Goal: Information Seeking & Learning: Learn about a topic

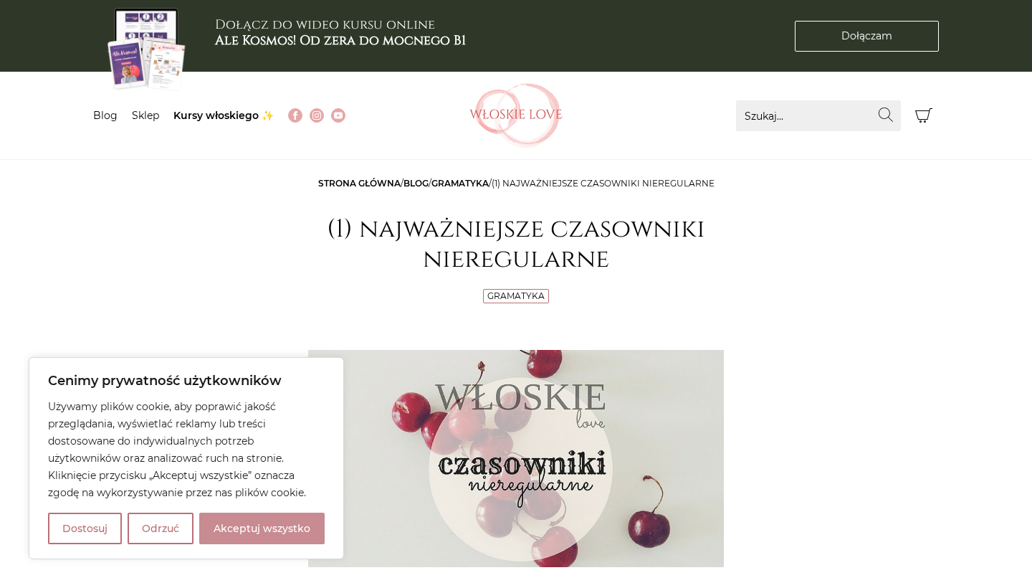
click at [222, 529] on button "Akceptuj wszystko" at bounding box center [261, 528] width 125 height 32
checkbox input "true"
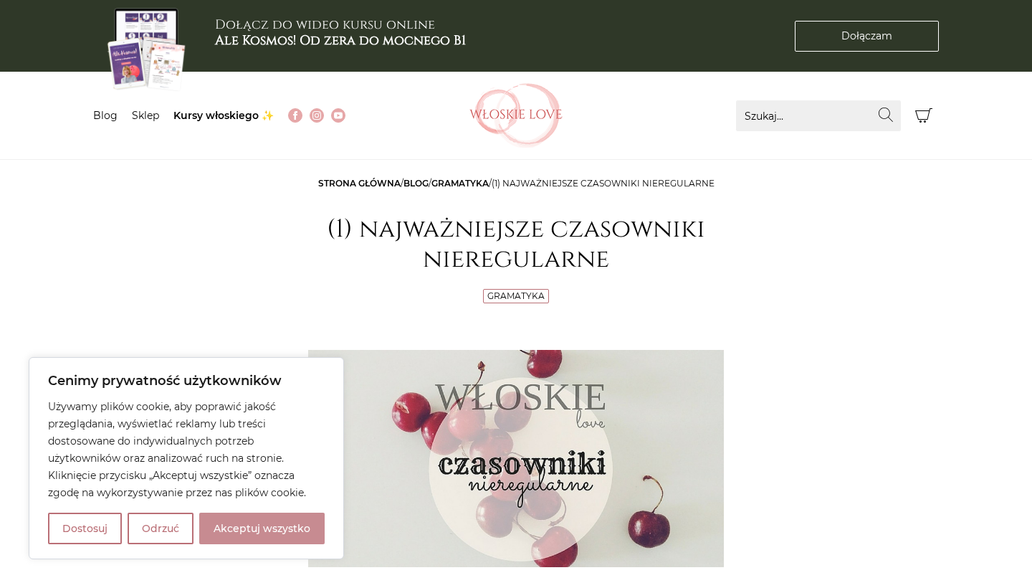
checkbox input "true"
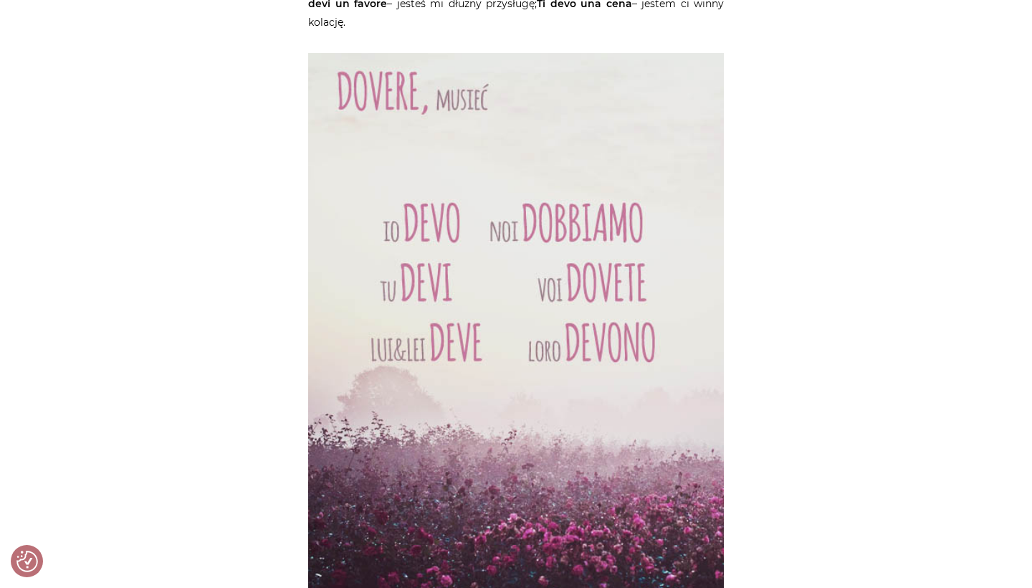
scroll to position [3443, 0]
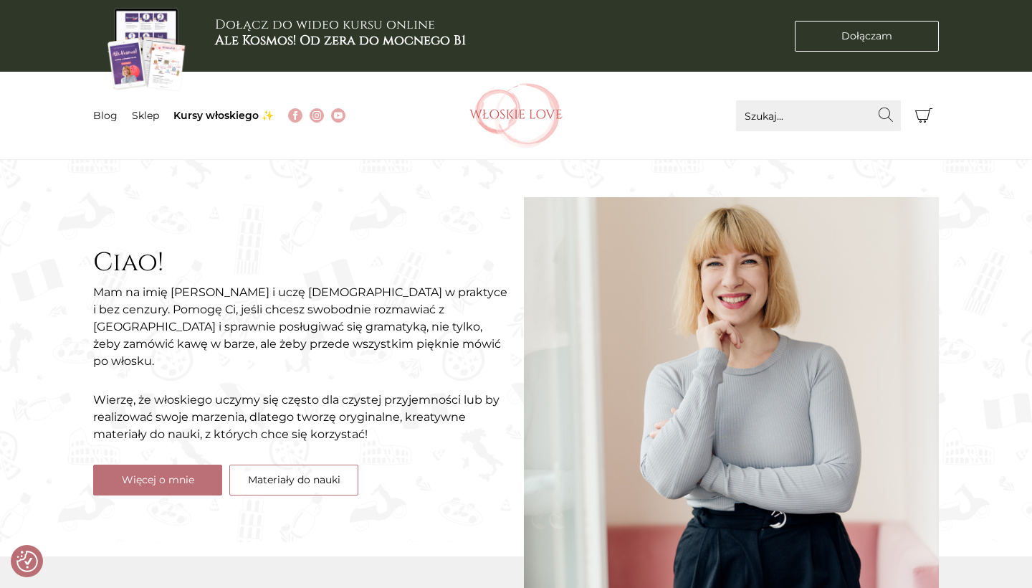
click at [978, 242] on section "Ciao! Mam na imię Natalia i uczę włoskiego w praktyce i bez cenzury. Pomogę Ci,…" at bounding box center [516, 351] width 1032 height 382
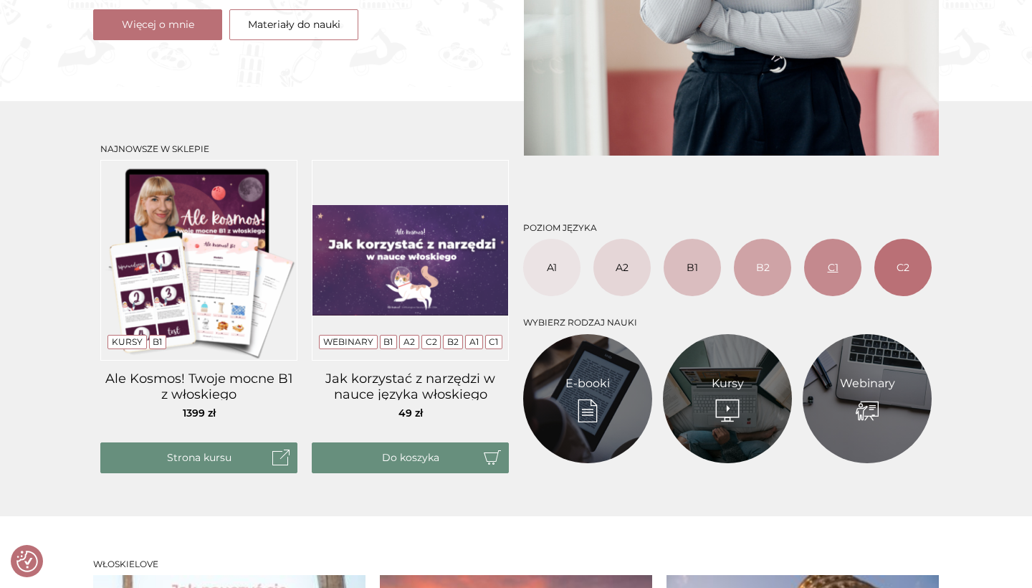
scroll to position [454, 0]
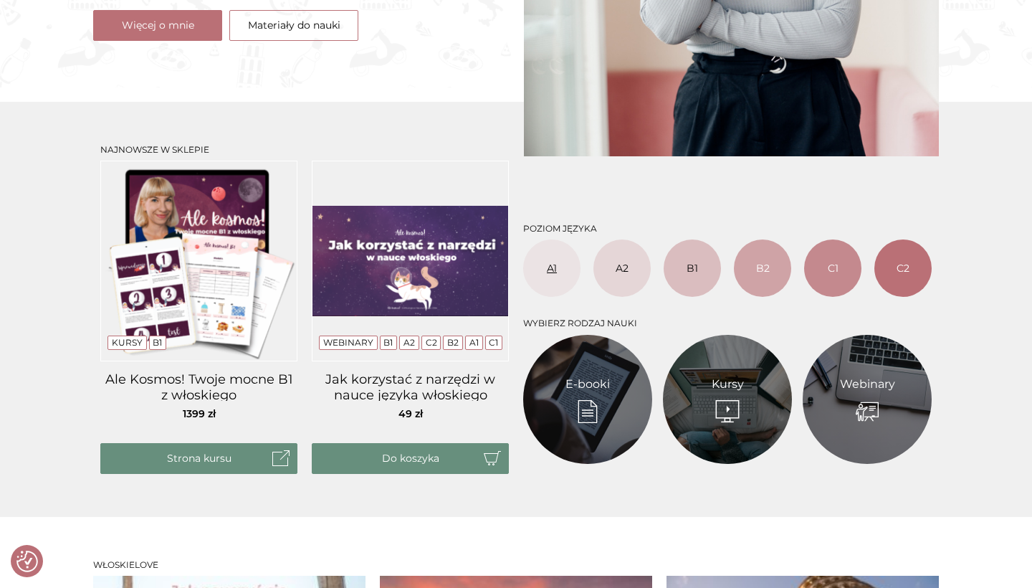
click at [548, 276] on link "A1" at bounding box center [551, 267] width 57 height 57
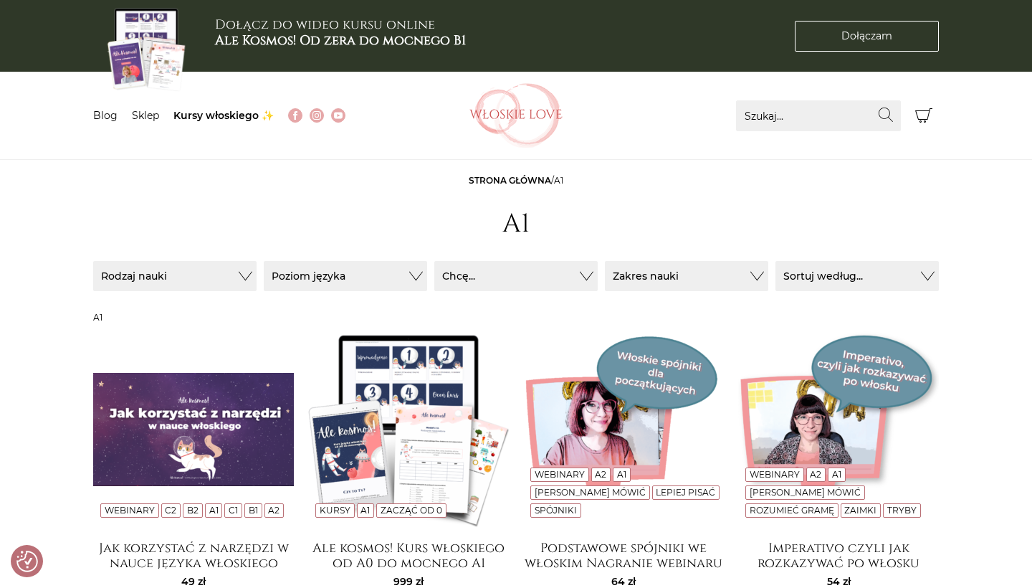
click at [515, 110] on img at bounding box center [515, 115] width 93 height 64
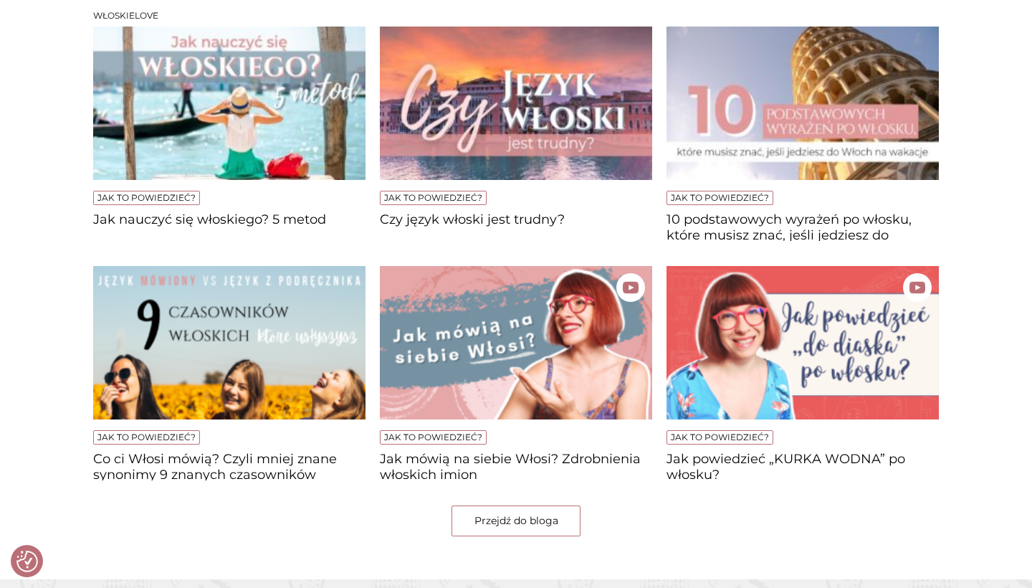
scroll to position [1010, 0]
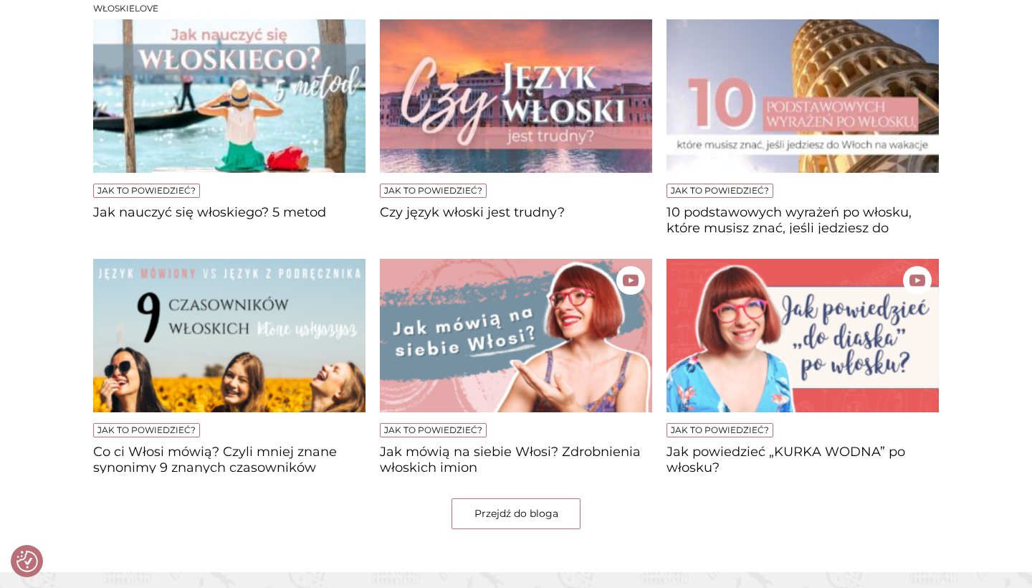
click at [279, 131] on img at bounding box center [229, 95] width 272 height 153
click at [868, 122] on img at bounding box center [802, 95] width 272 height 153
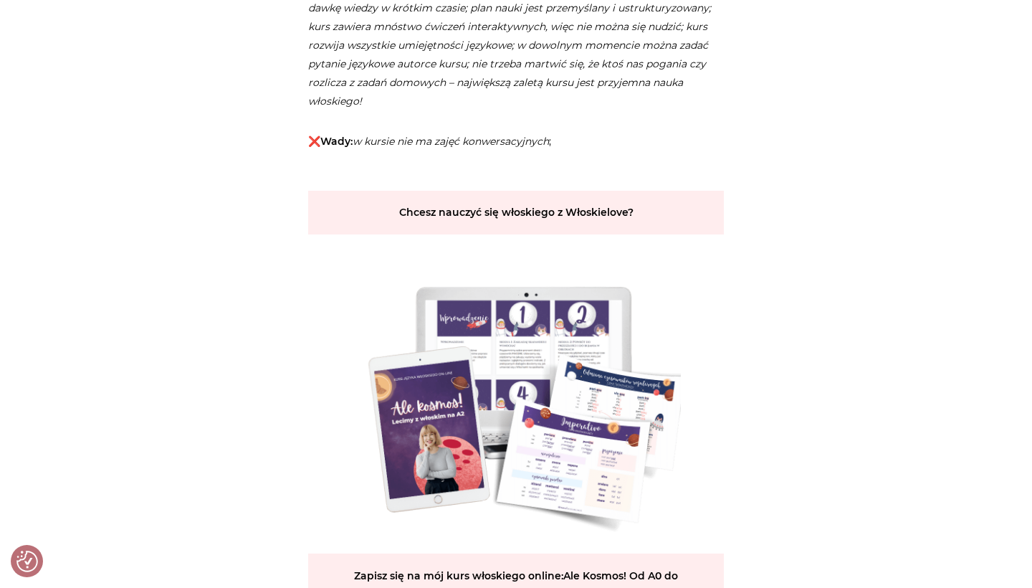
scroll to position [2833, 0]
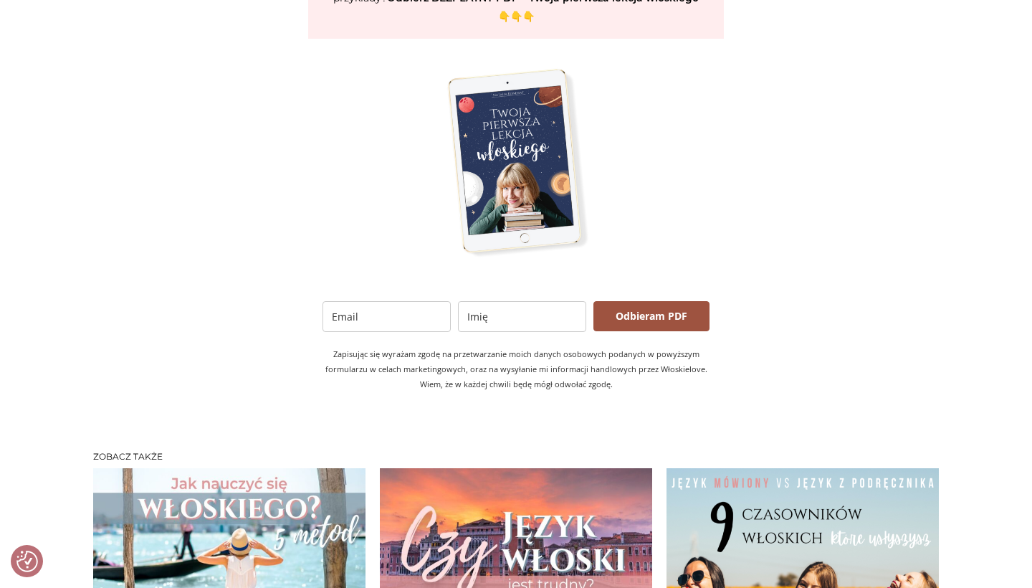
scroll to position [2804, 0]
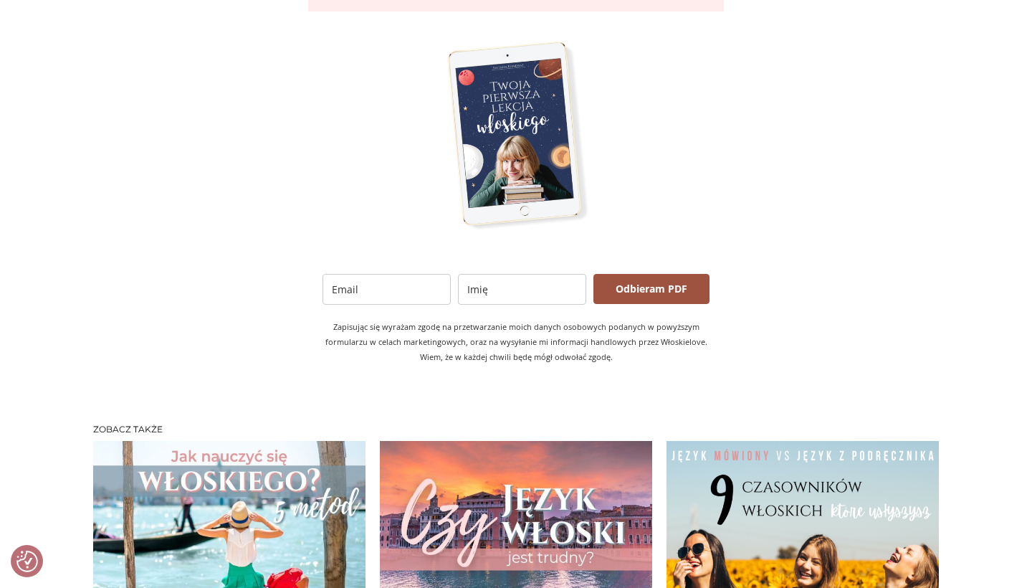
click at [811, 527] on img at bounding box center [802, 517] width 272 height 153
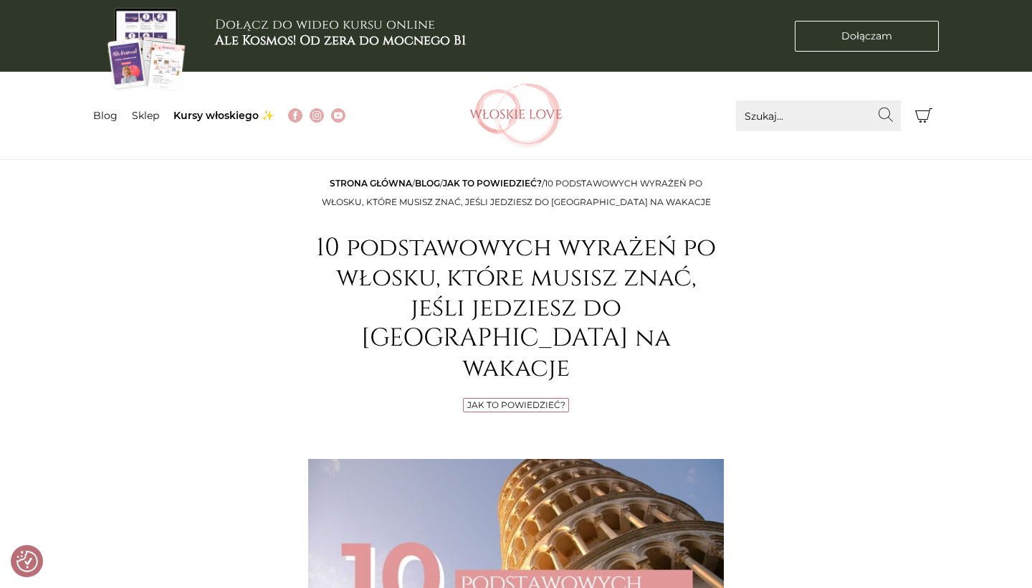
scroll to position [0, 0]
click at [107, 122] on li "Blog" at bounding box center [112, 115] width 39 height 15
click at [105, 118] on link "Blog" at bounding box center [105, 115] width 24 height 13
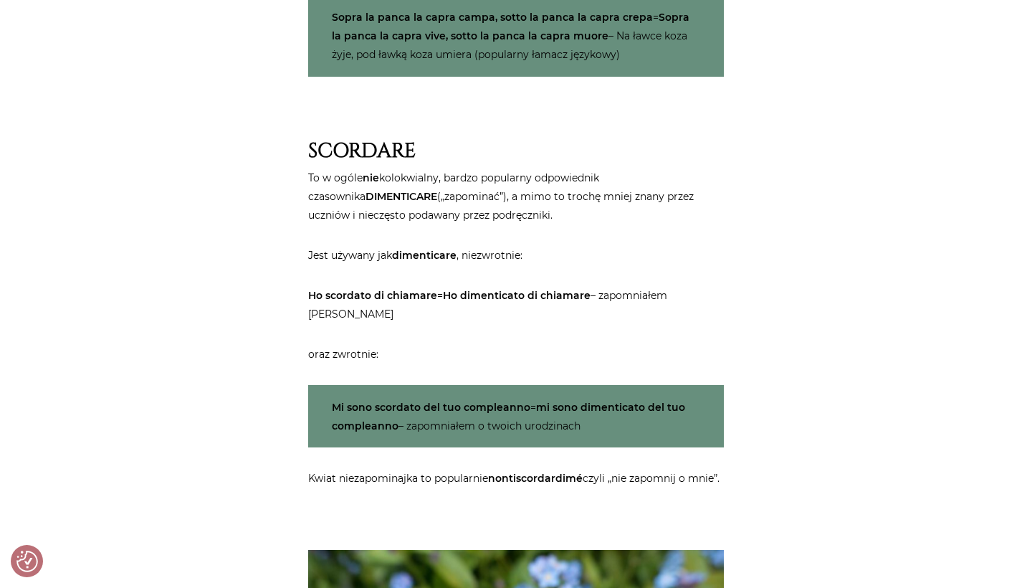
scroll to position [3868, 0]
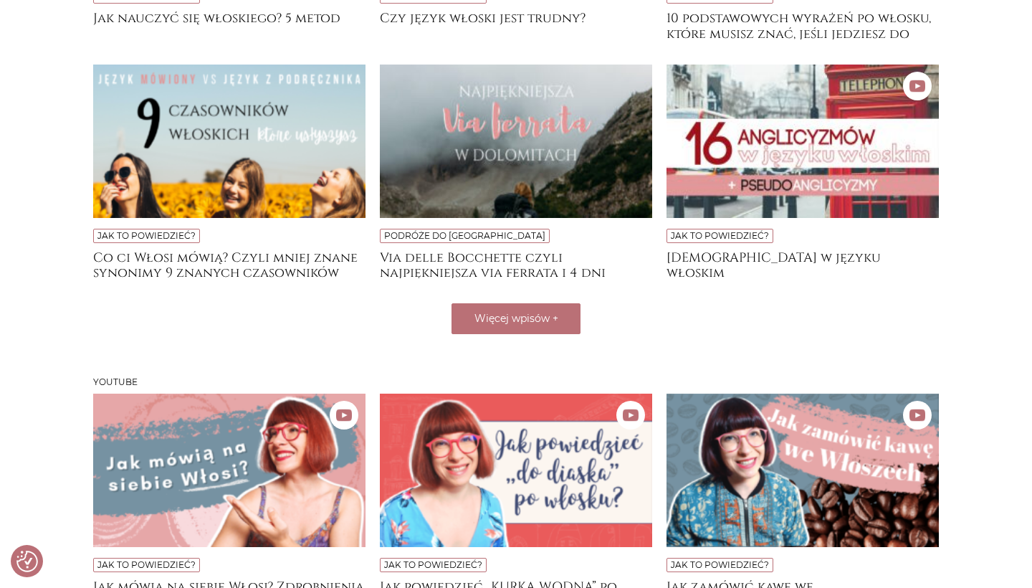
scroll to position [583, 0]
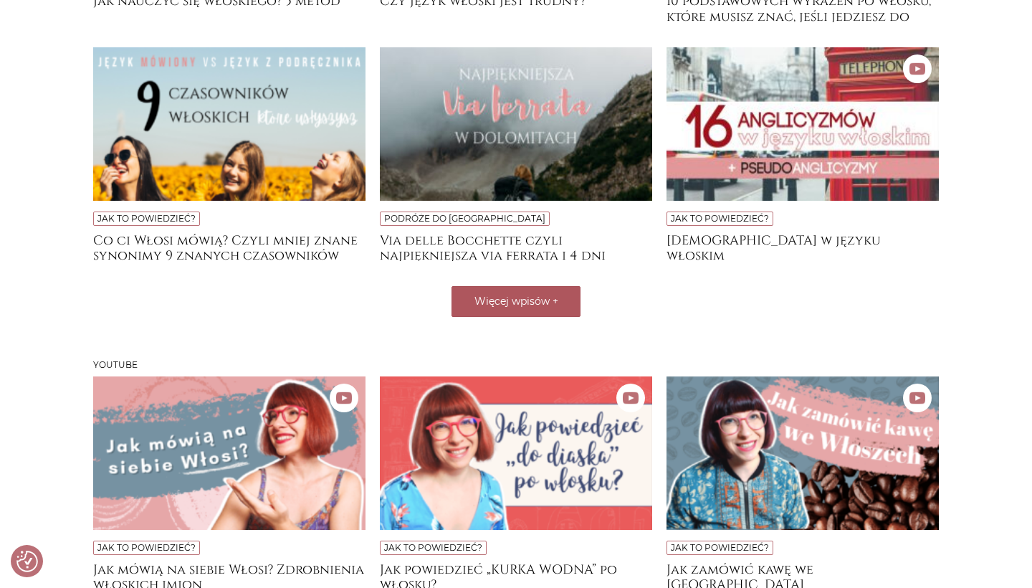
click at [513, 296] on span "Więcej wpisów" at bounding box center [511, 301] width 75 height 13
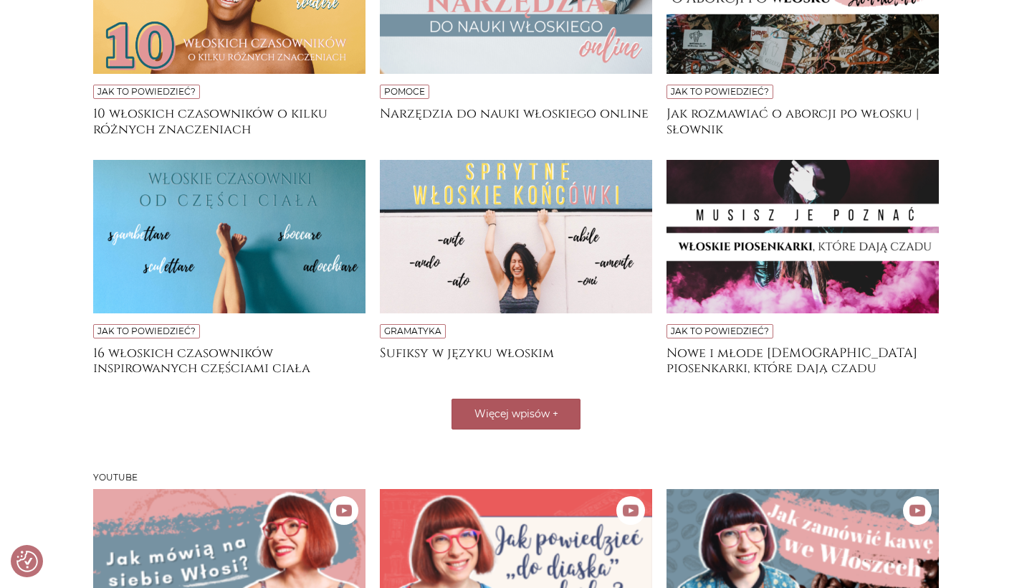
scroll to position [960, 0]
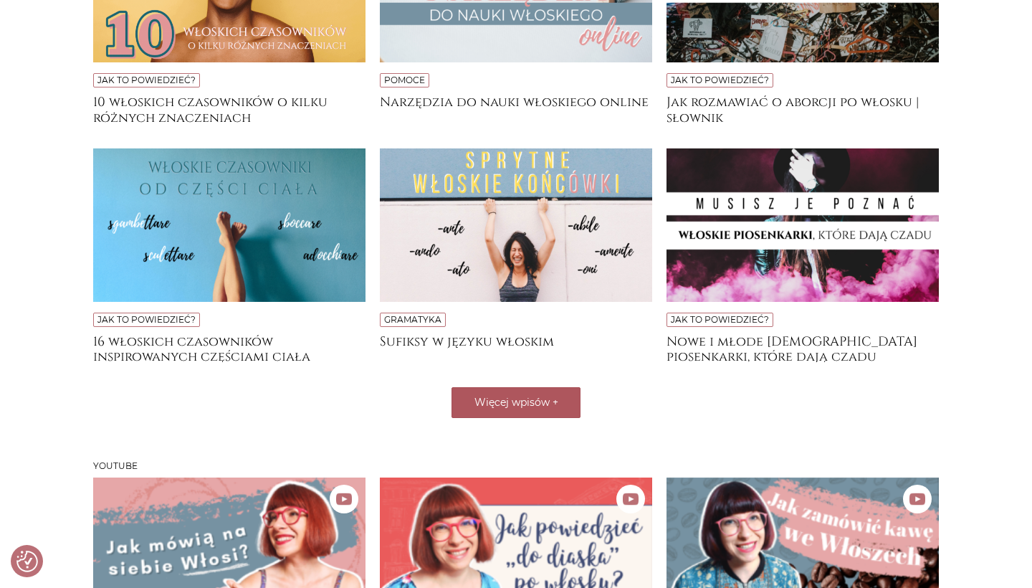
click at [522, 408] on button "Więcej wpisów +" at bounding box center [515, 402] width 129 height 31
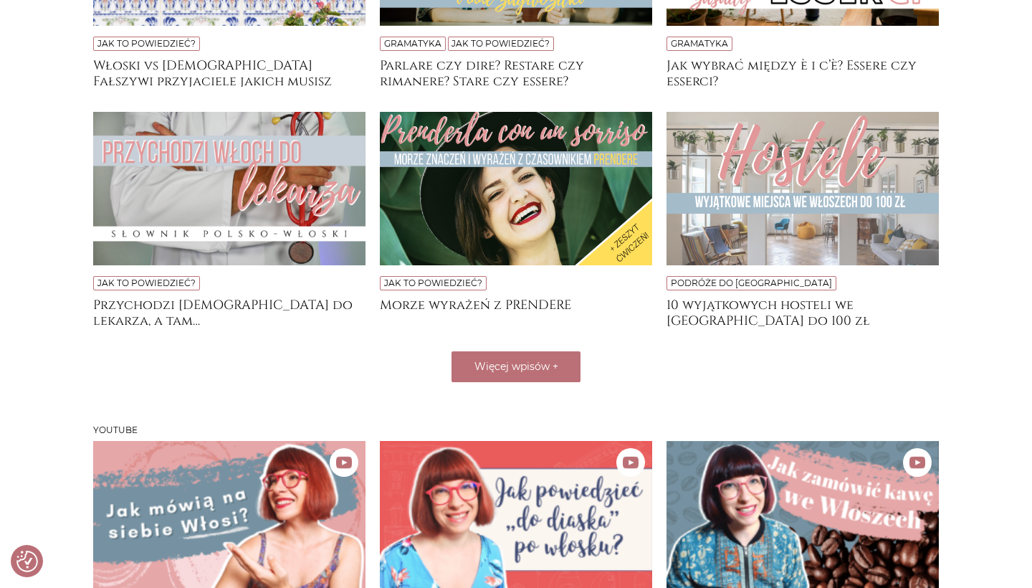
scroll to position [1479, 0]
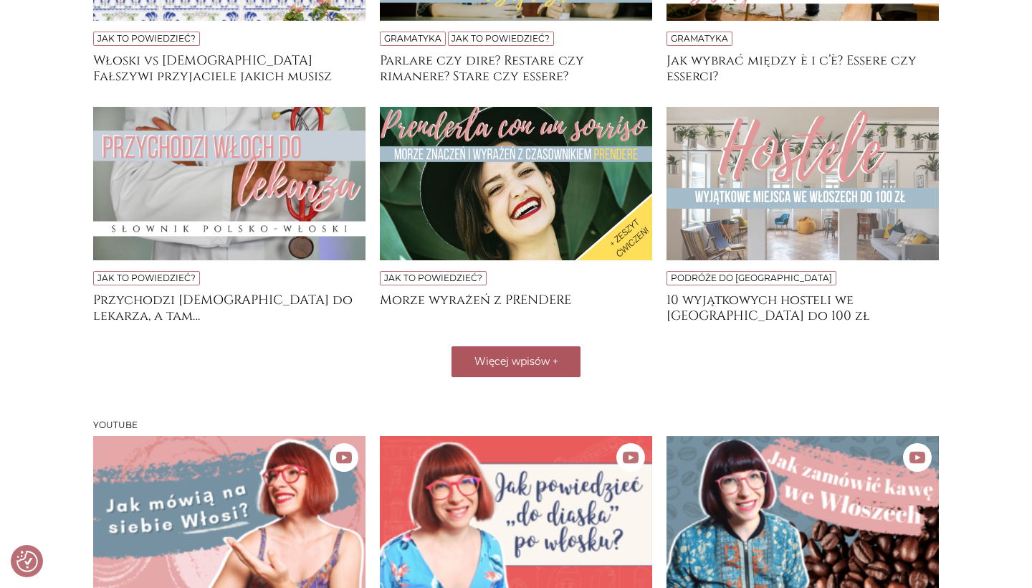
click at [553, 358] on span "+" at bounding box center [556, 361] width 6 height 13
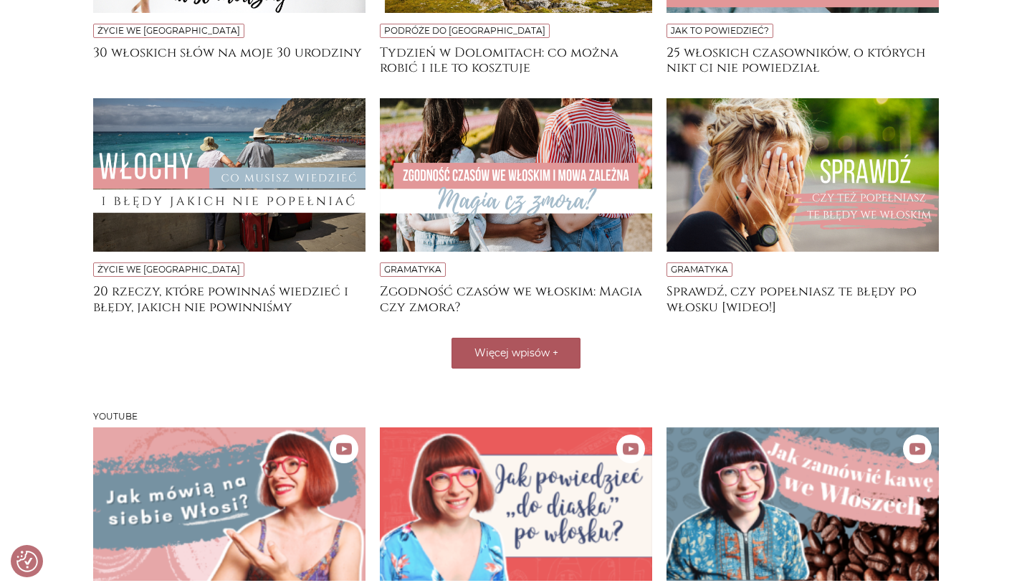
scroll to position [1974, 0]
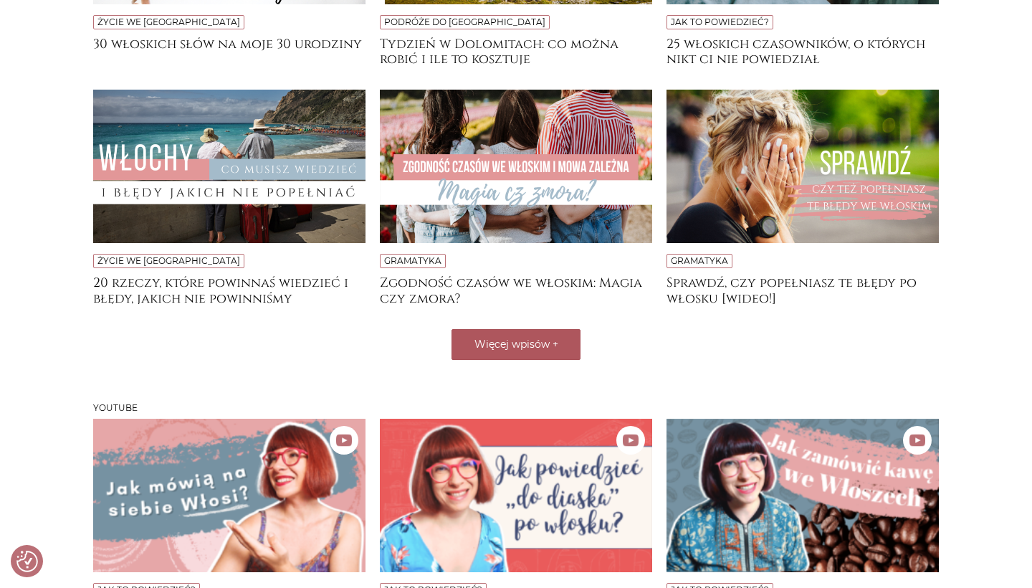
click at [555, 343] on span "+" at bounding box center [556, 344] width 6 height 13
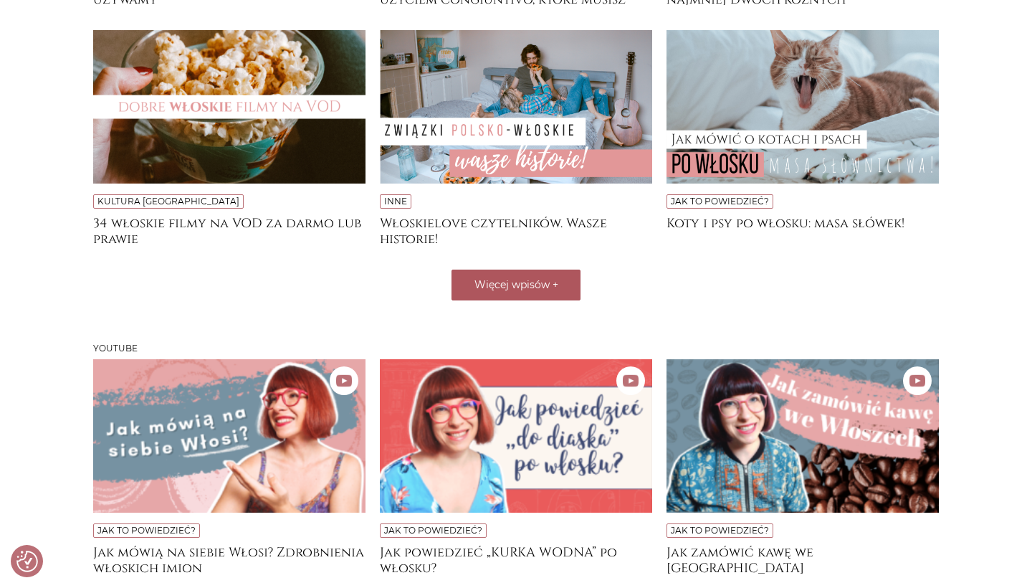
scroll to position [2515, 0]
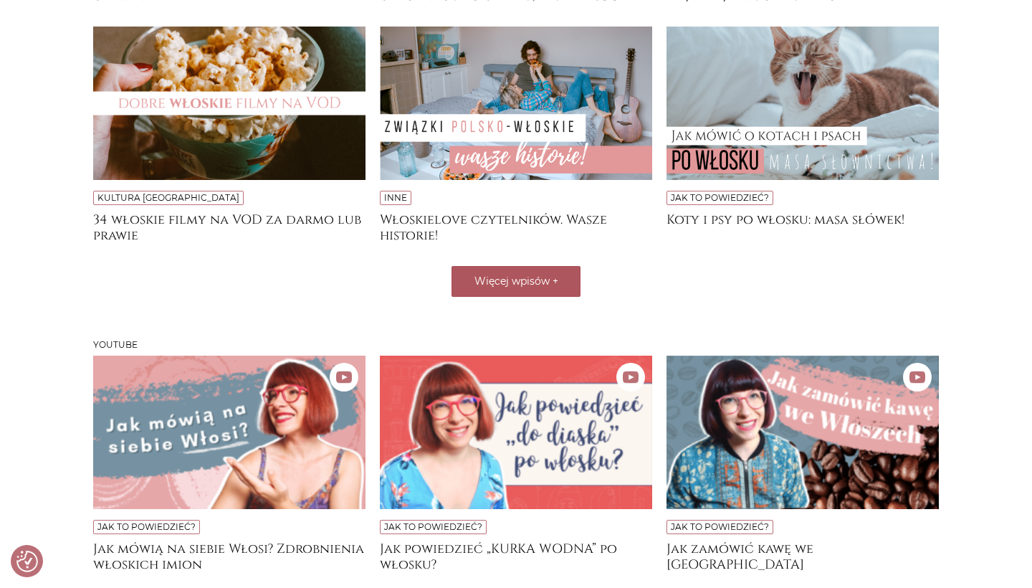
click at [562, 274] on button "Więcej wpisów +" at bounding box center [515, 281] width 129 height 31
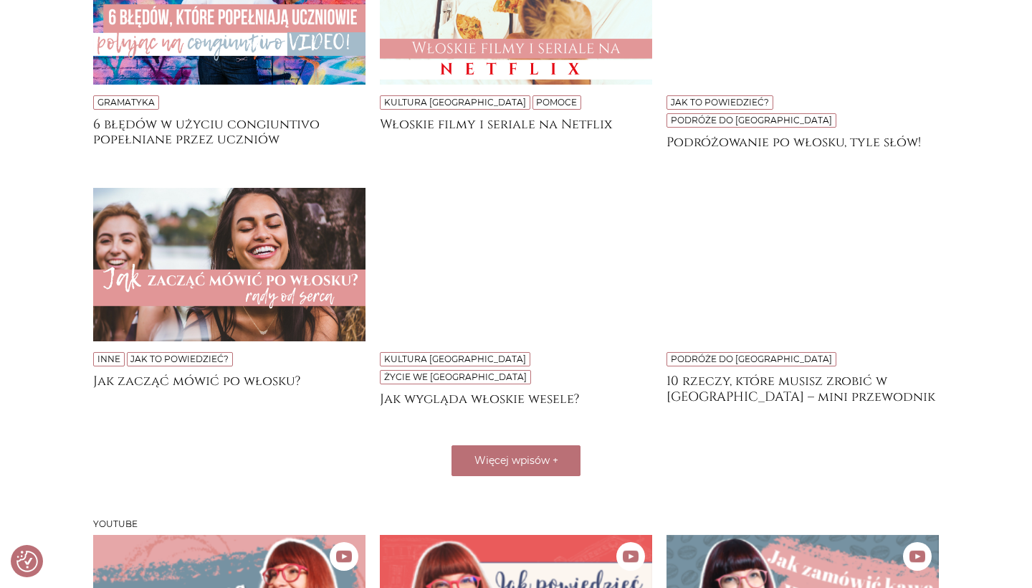
scroll to position [2851, 0]
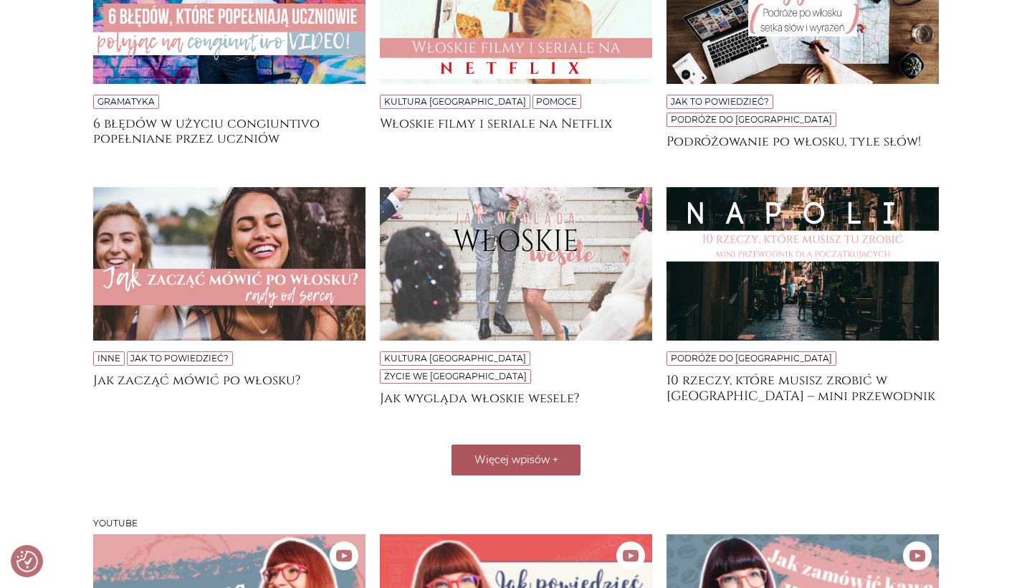
click at [532, 444] on button "Więcej wpisów +" at bounding box center [515, 459] width 129 height 31
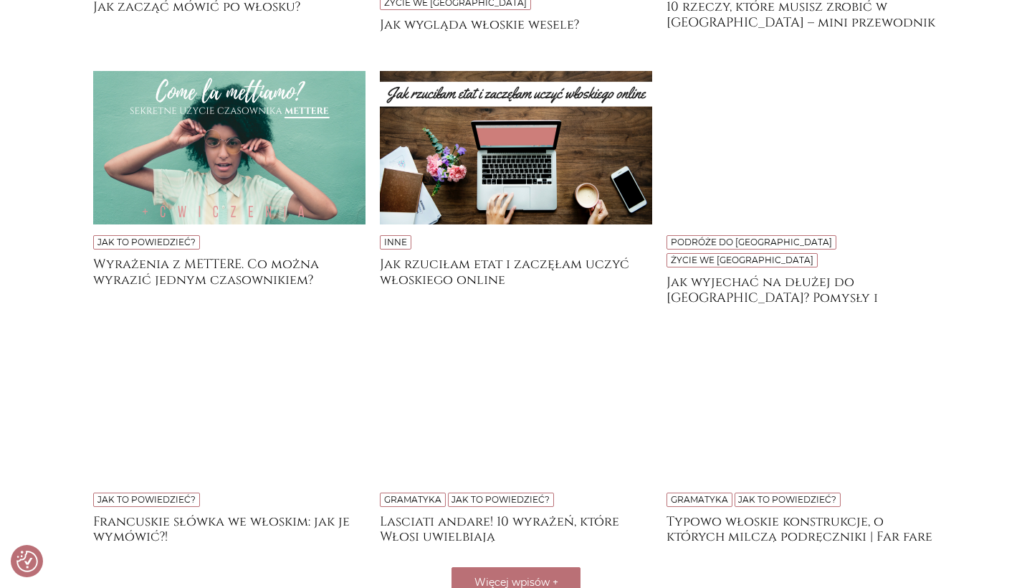
scroll to position [3233, 0]
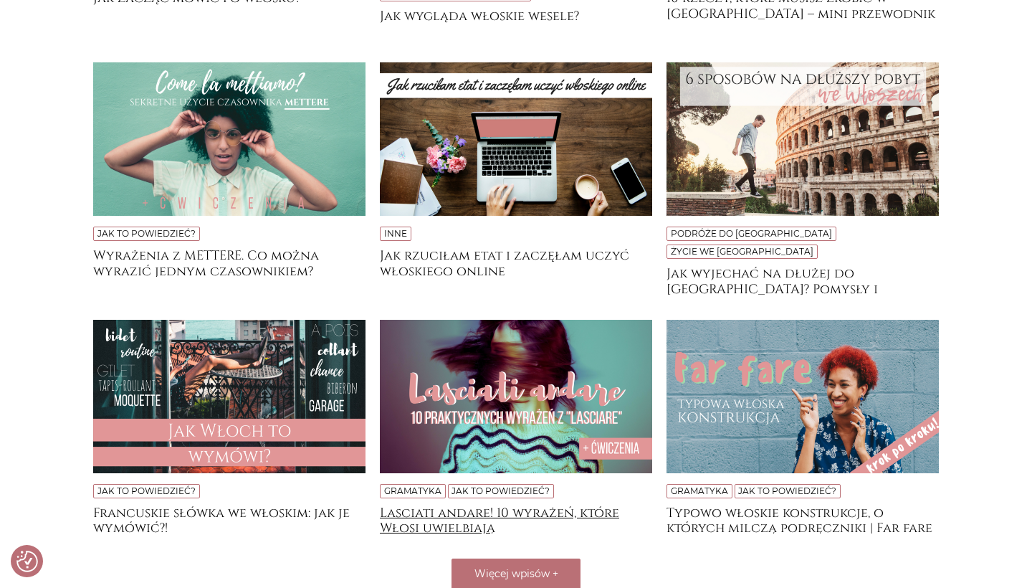
click at [421, 505] on h4 "Lasciati andare! 10 wyrażeń, które Włosi uwielbiają" at bounding box center [516, 519] width 272 height 29
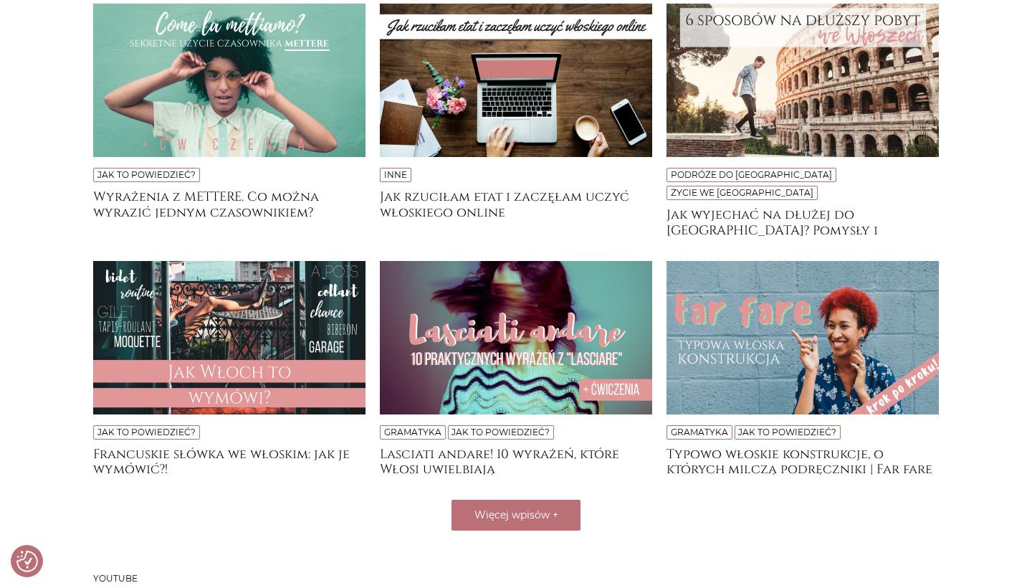
scroll to position [3305, 0]
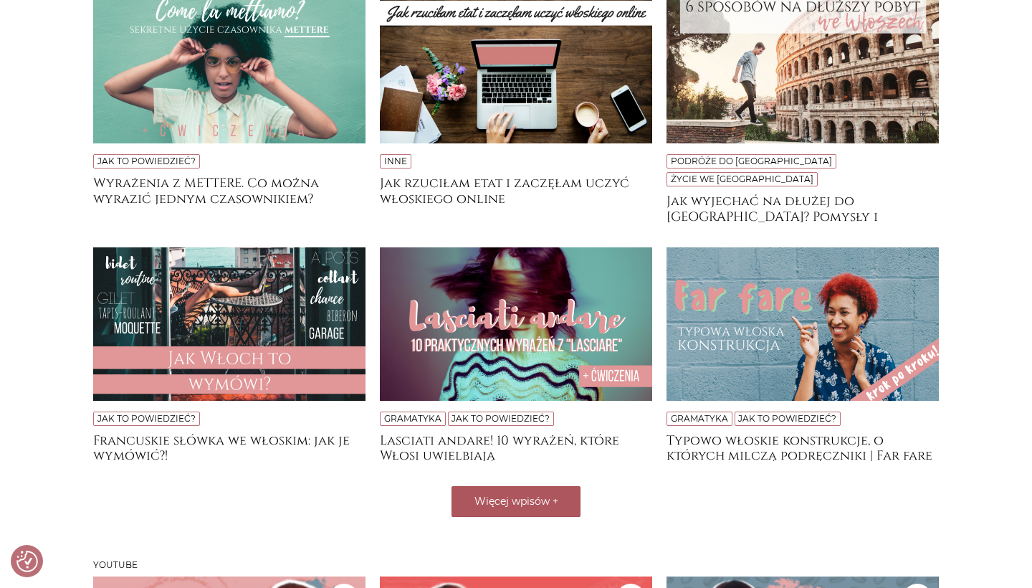
click at [534, 486] on button "Więcej wpisów +" at bounding box center [515, 501] width 129 height 31
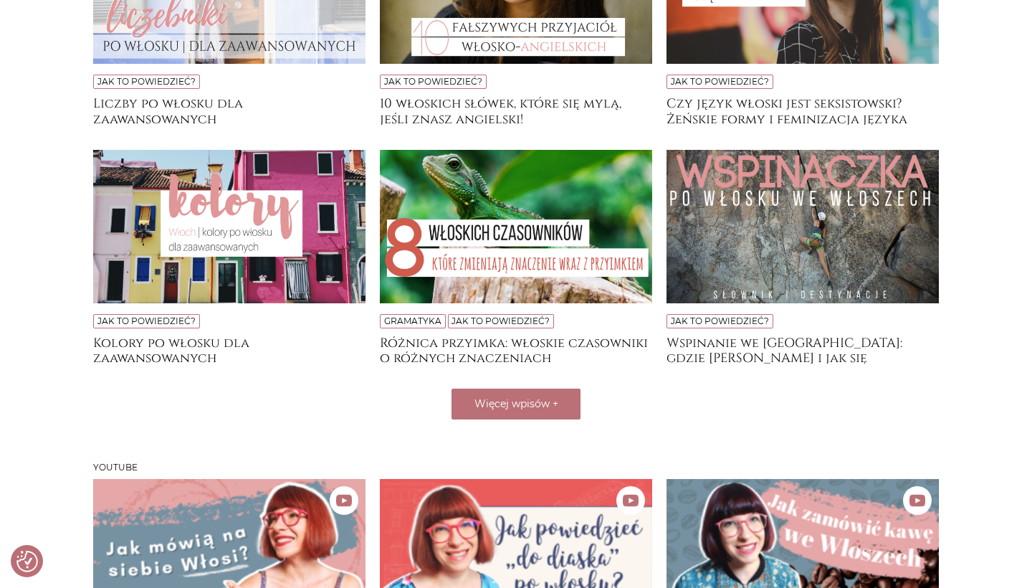
scroll to position [3883, 0]
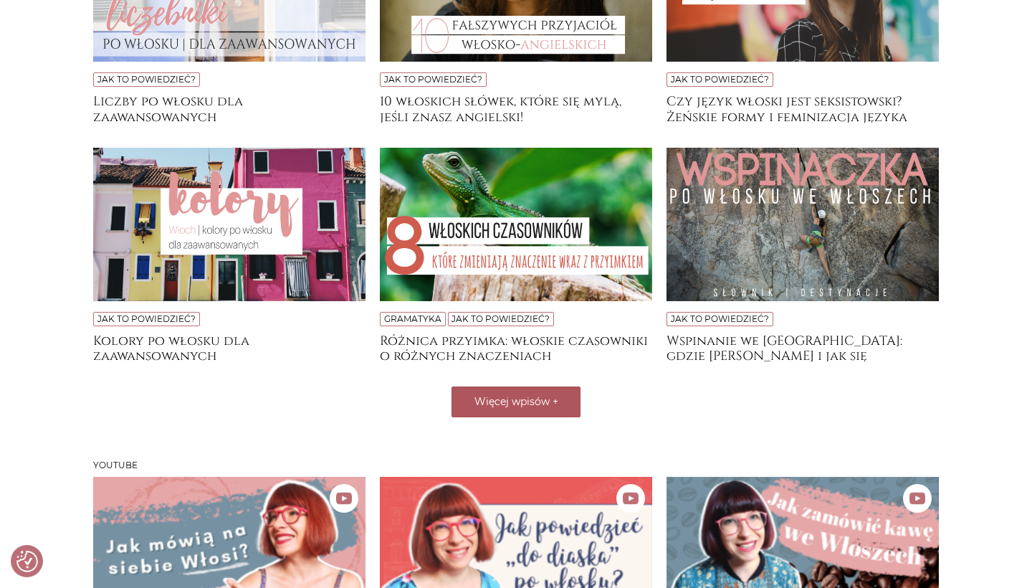
click at [557, 386] on button "Więcej wpisów +" at bounding box center [515, 401] width 129 height 31
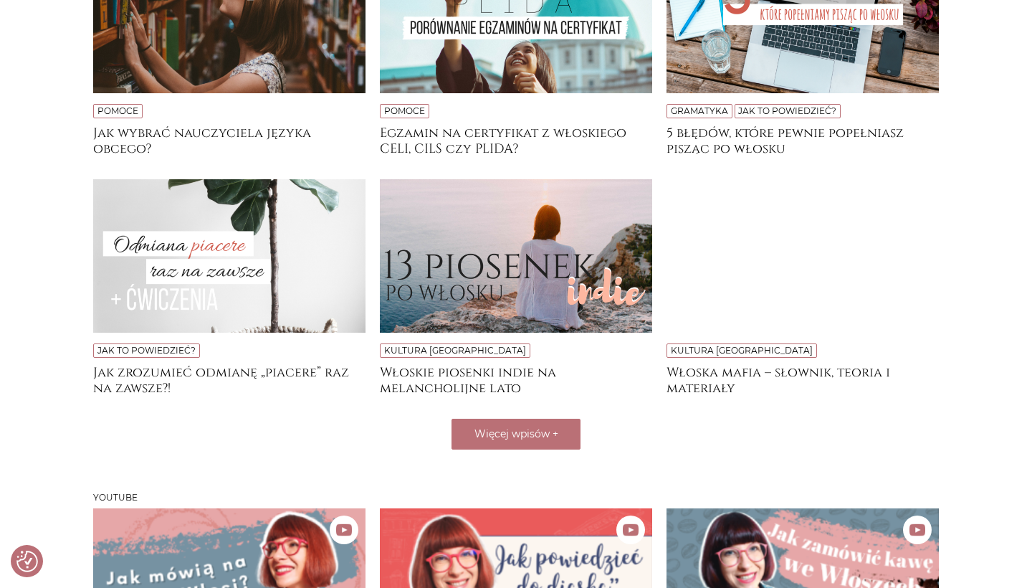
scroll to position [4331, 0]
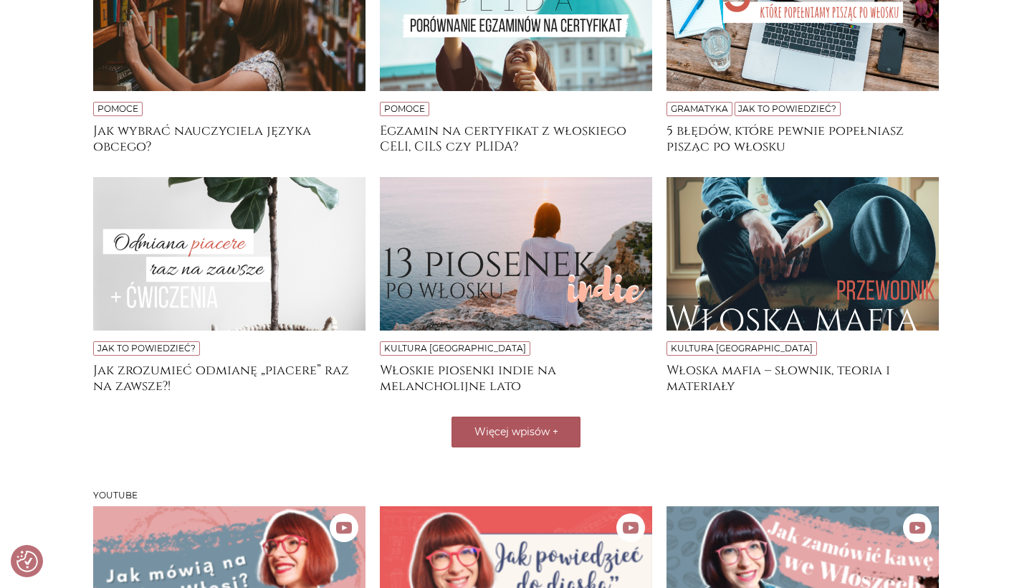
click at [537, 425] on span "Więcej wpisów" at bounding box center [511, 431] width 75 height 13
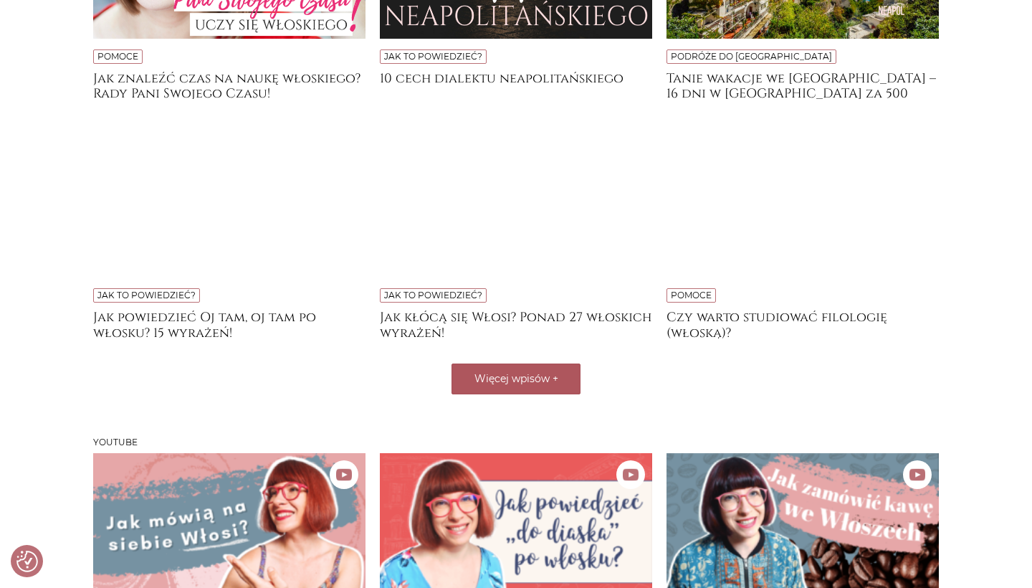
scroll to position [4865, 0]
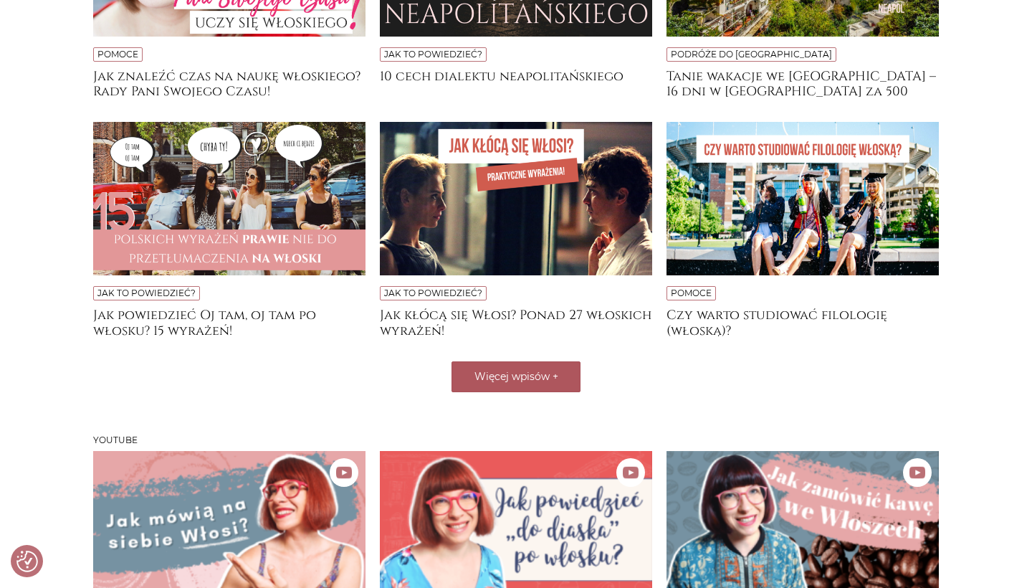
click at [530, 370] on span "Więcej wpisów" at bounding box center [511, 376] width 75 height 13
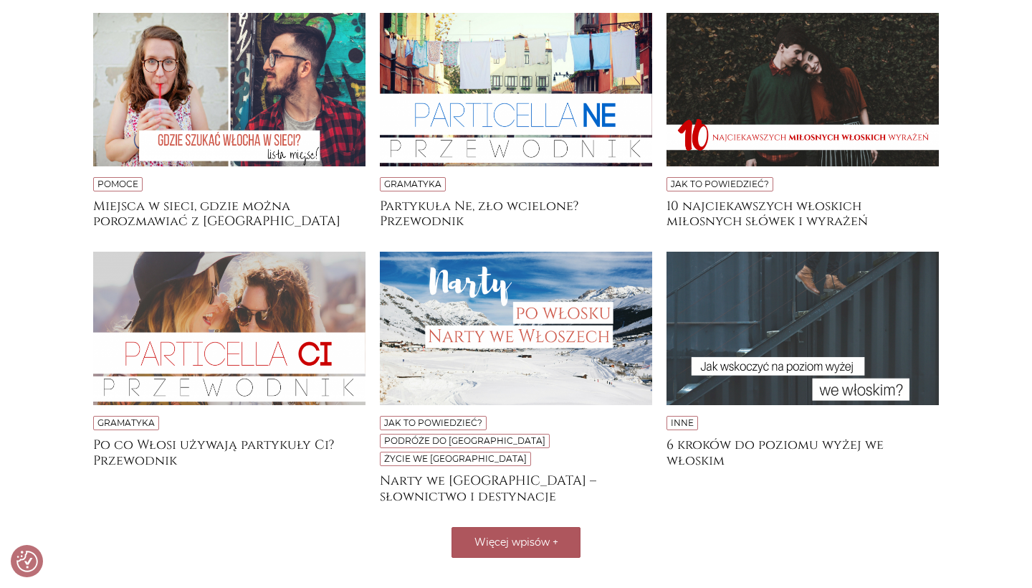
scroll to position [5216, 0]
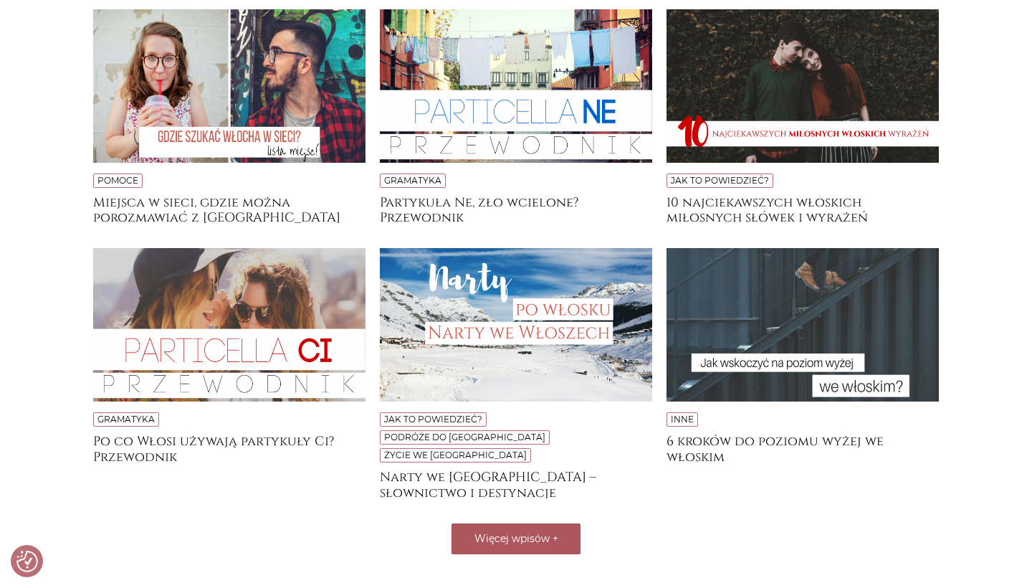
click at [554, 532] on span "+" at bounding box center [556, 538] width 6 height 13
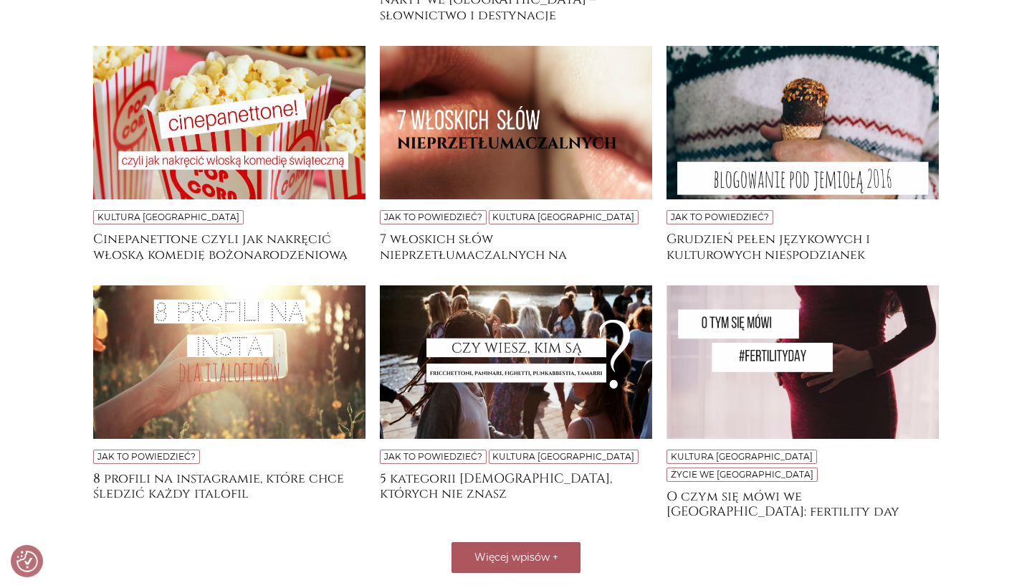
scroll to position [5699, 0]
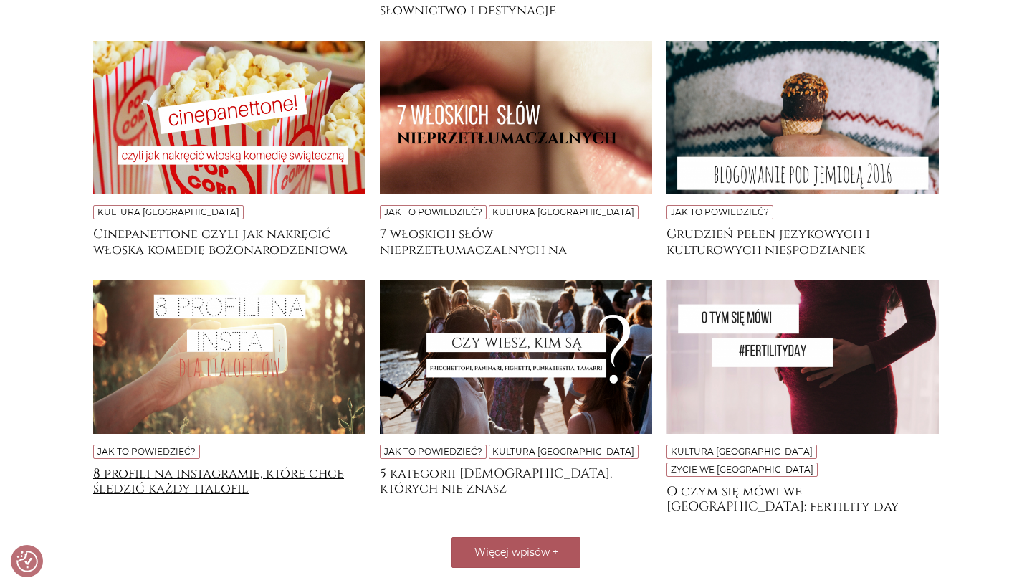
click at [196, 466] on h4 "8 profili na instagramie, które chce śledzić każdy italofil" at bounding box center [229, 480] width 272 height 29
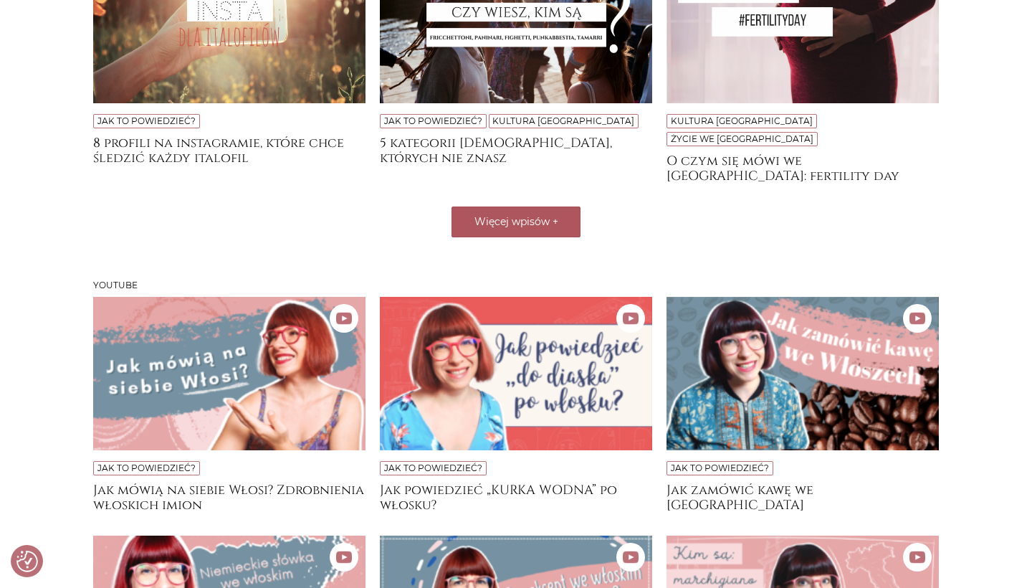
scroll to position [6031, 0]
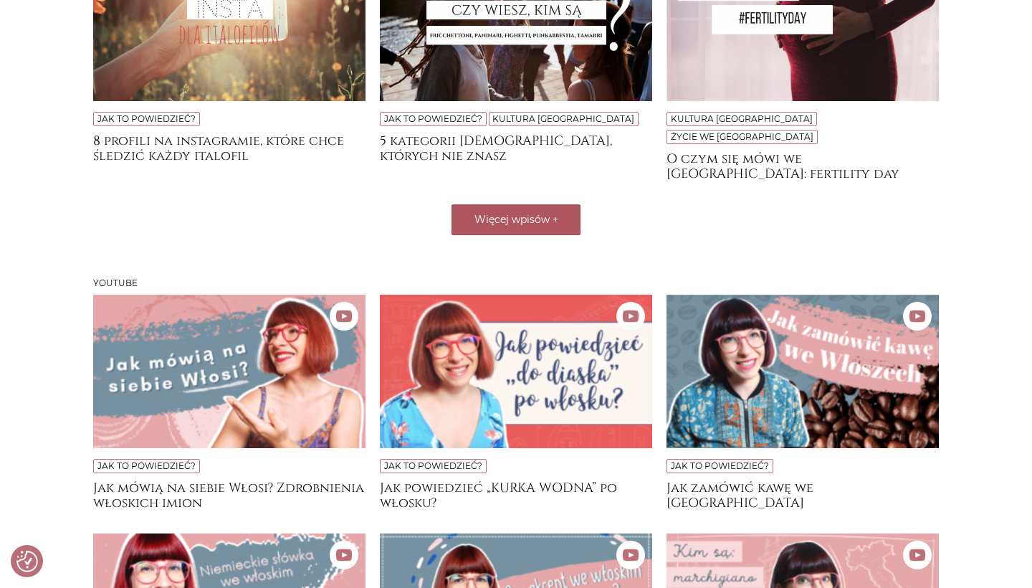
click at [525, 204] on button "Więcej wpisów +" at bounding box center [515, 219] width 129 height 31
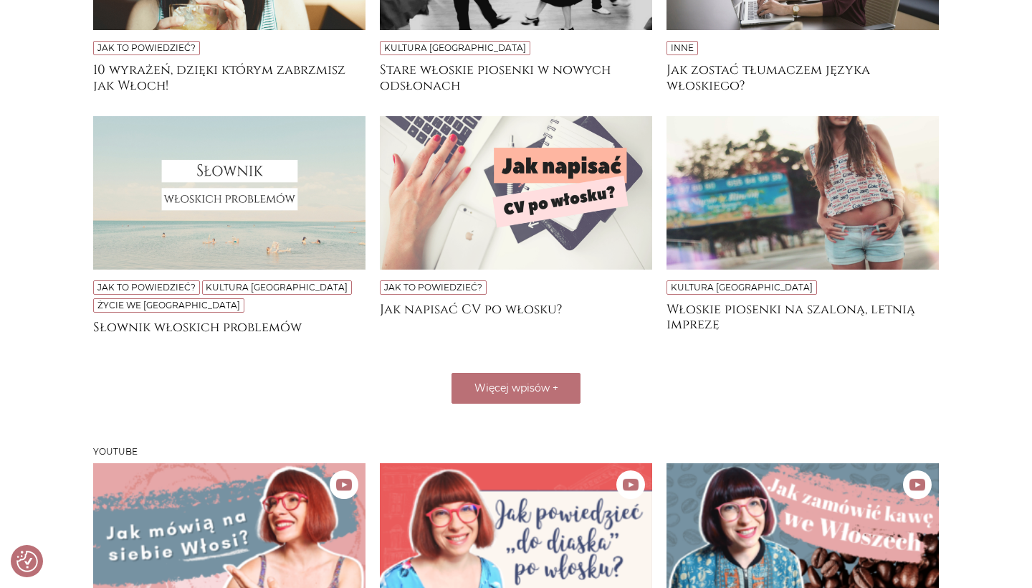
scroll to position [6388, 0]
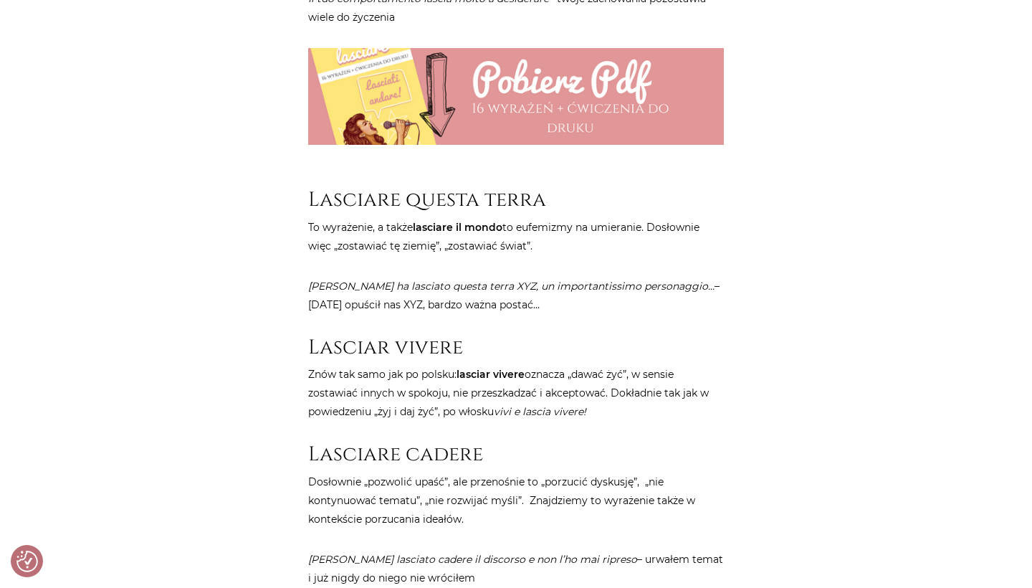
scroll to position [2701, 0]
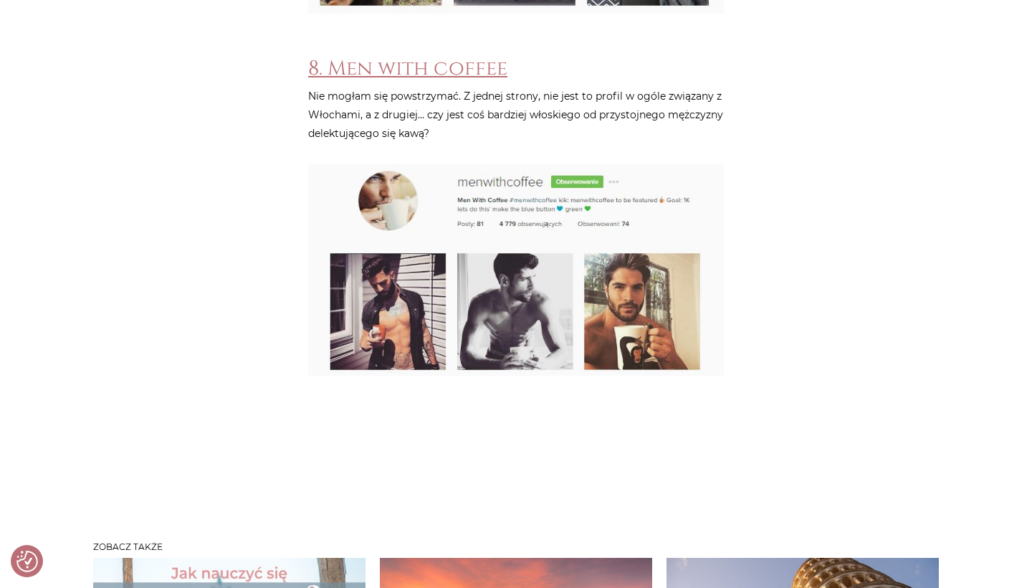
scroll to position [3316, 0]
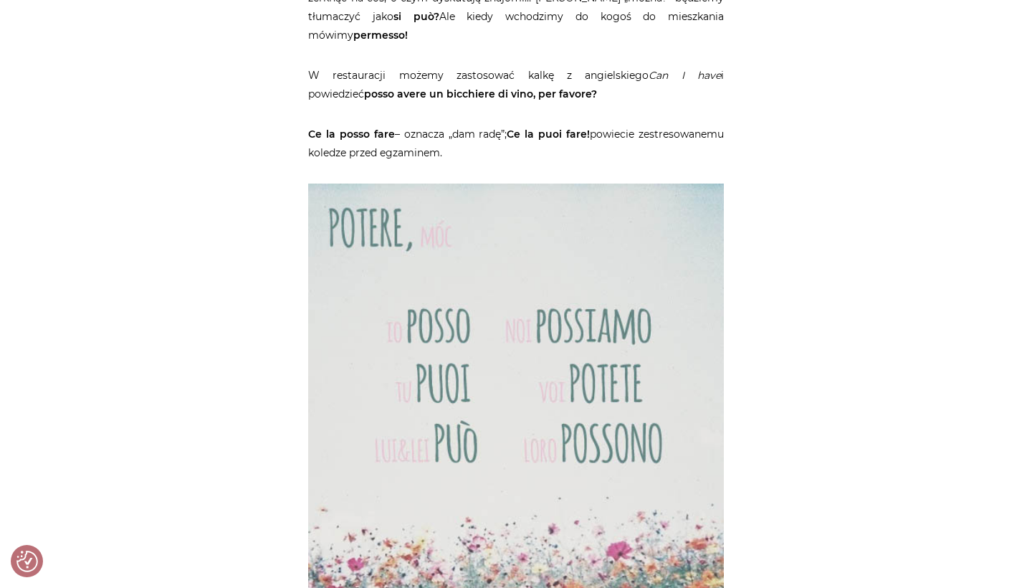
scroll to position [2181, 0]
